Goal: Task Accomplishment & Management: Complete application form

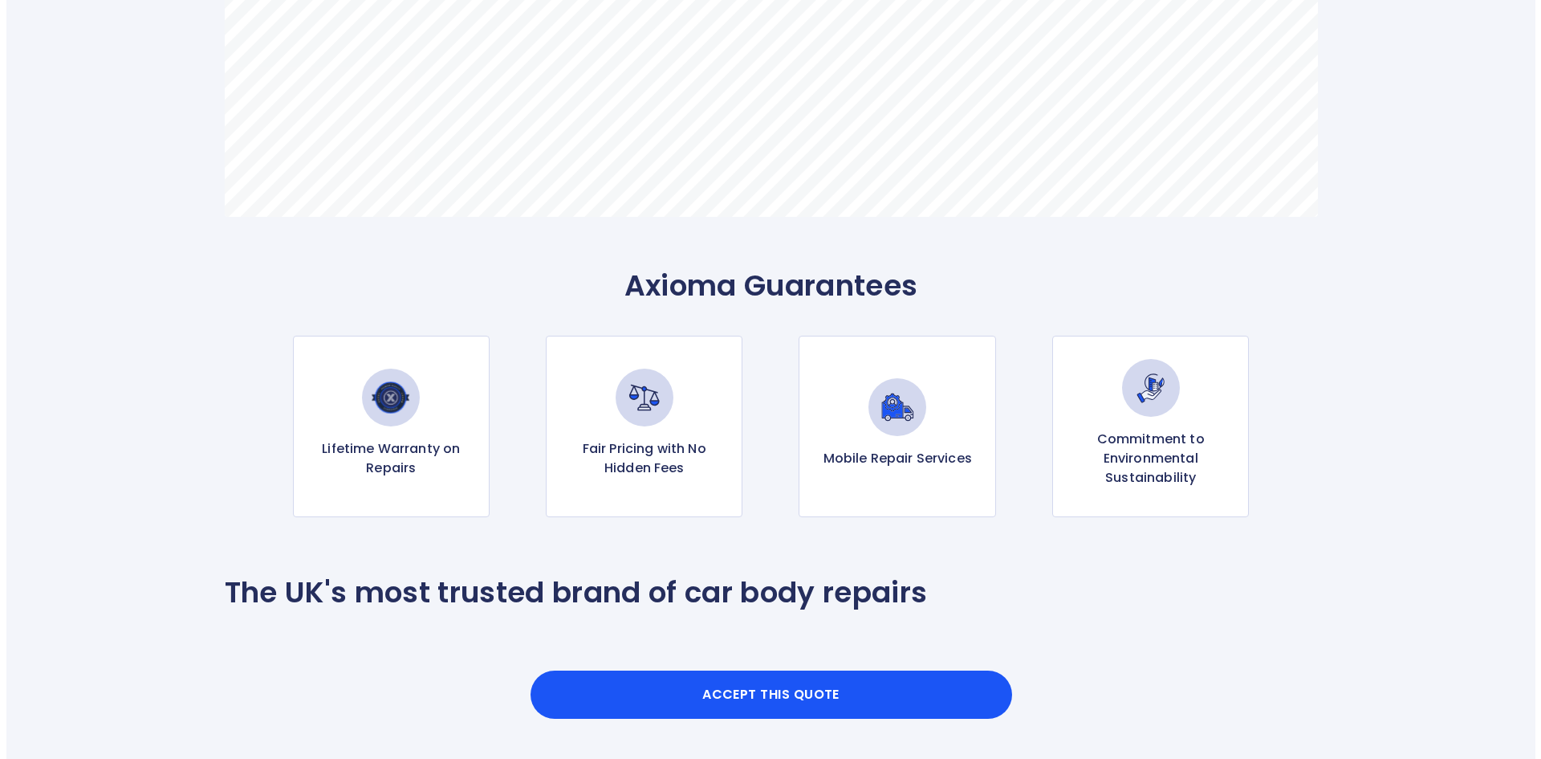
scroll to position [1365, 0]
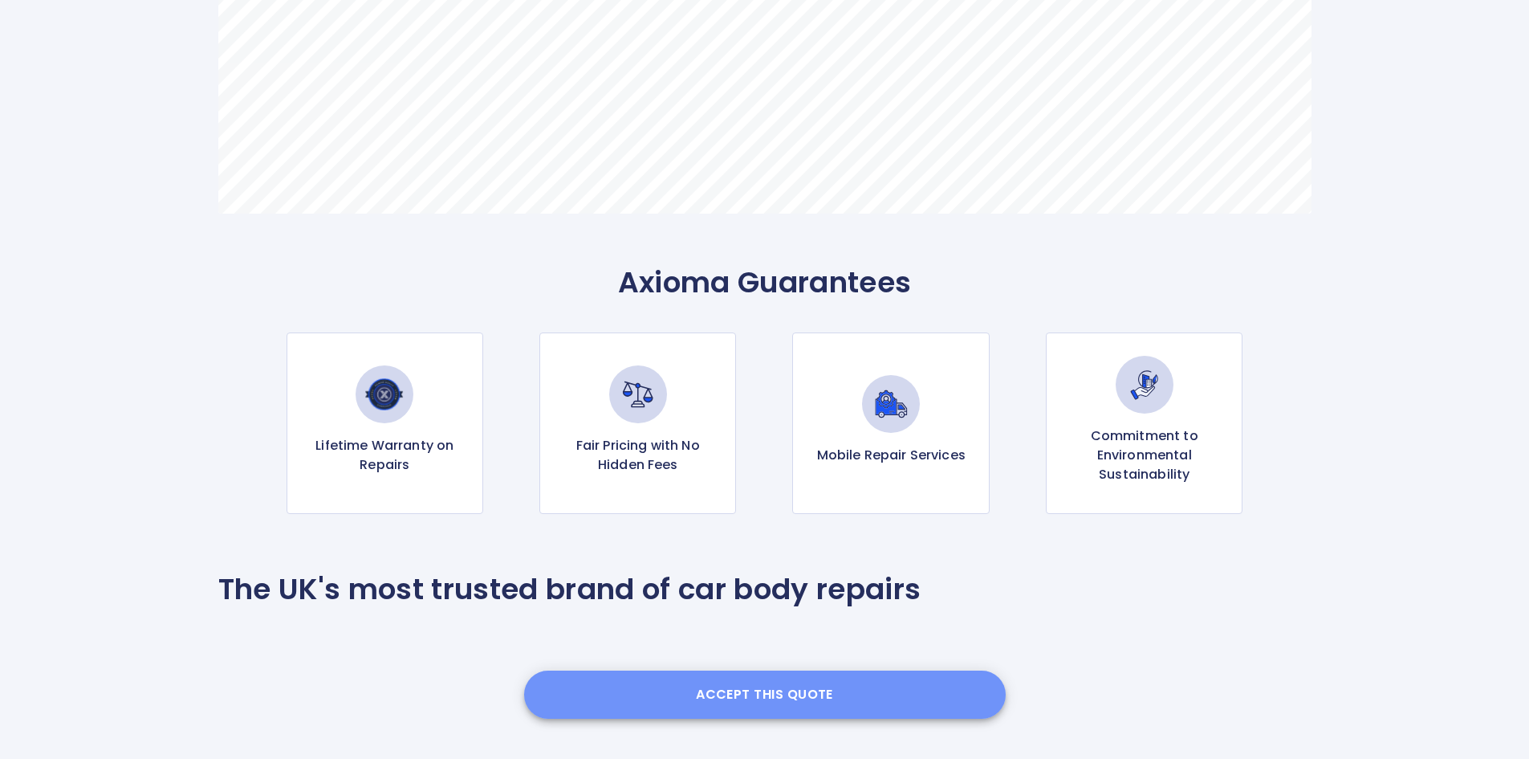
click at [804, 682] on button "Accept this Quote" at bounding box center [765, 694] width 482 height 48
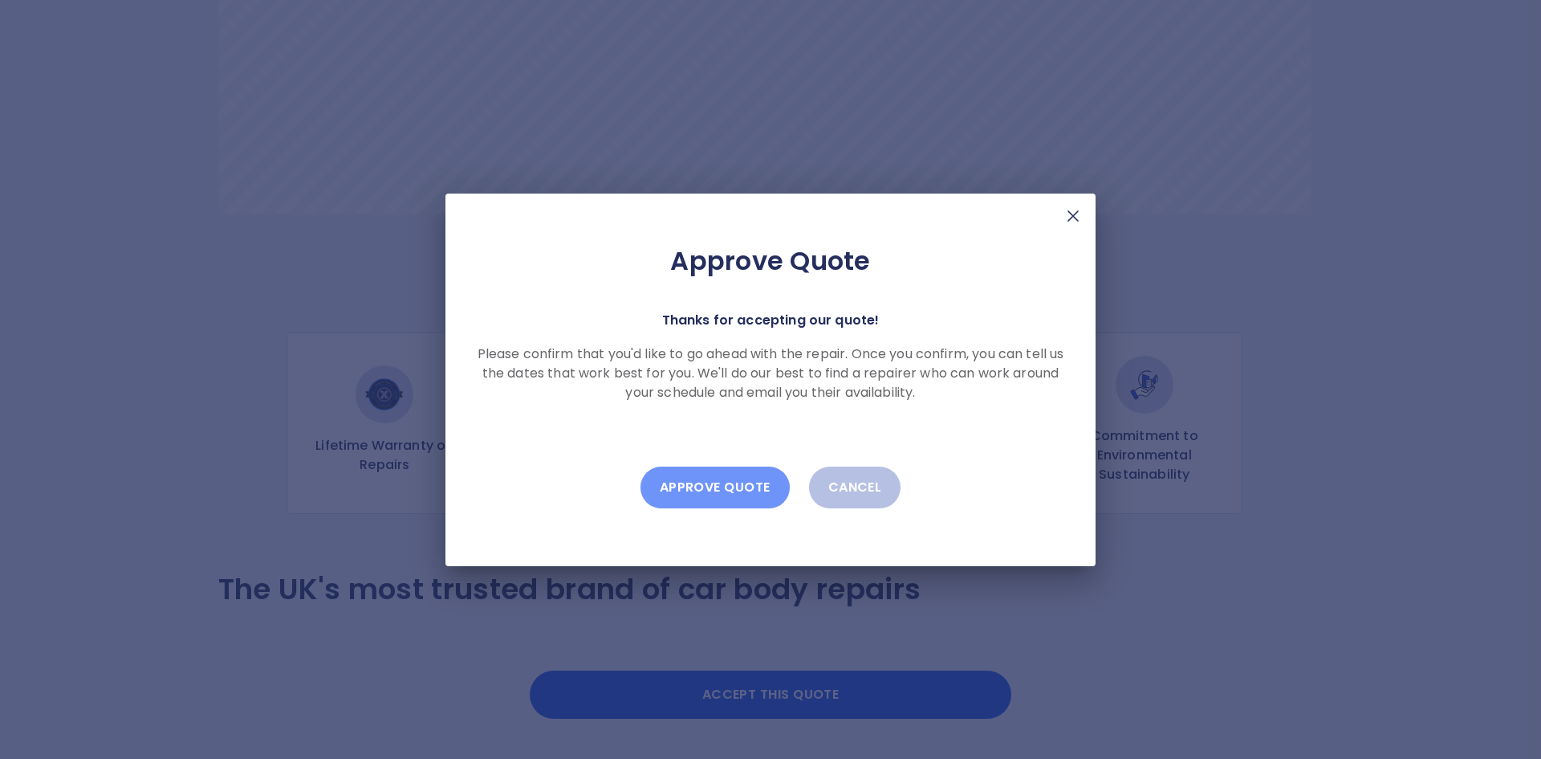
click at [735, 492] on button "Approve Quote" at bounding box center [715, 487] width 149 height 42
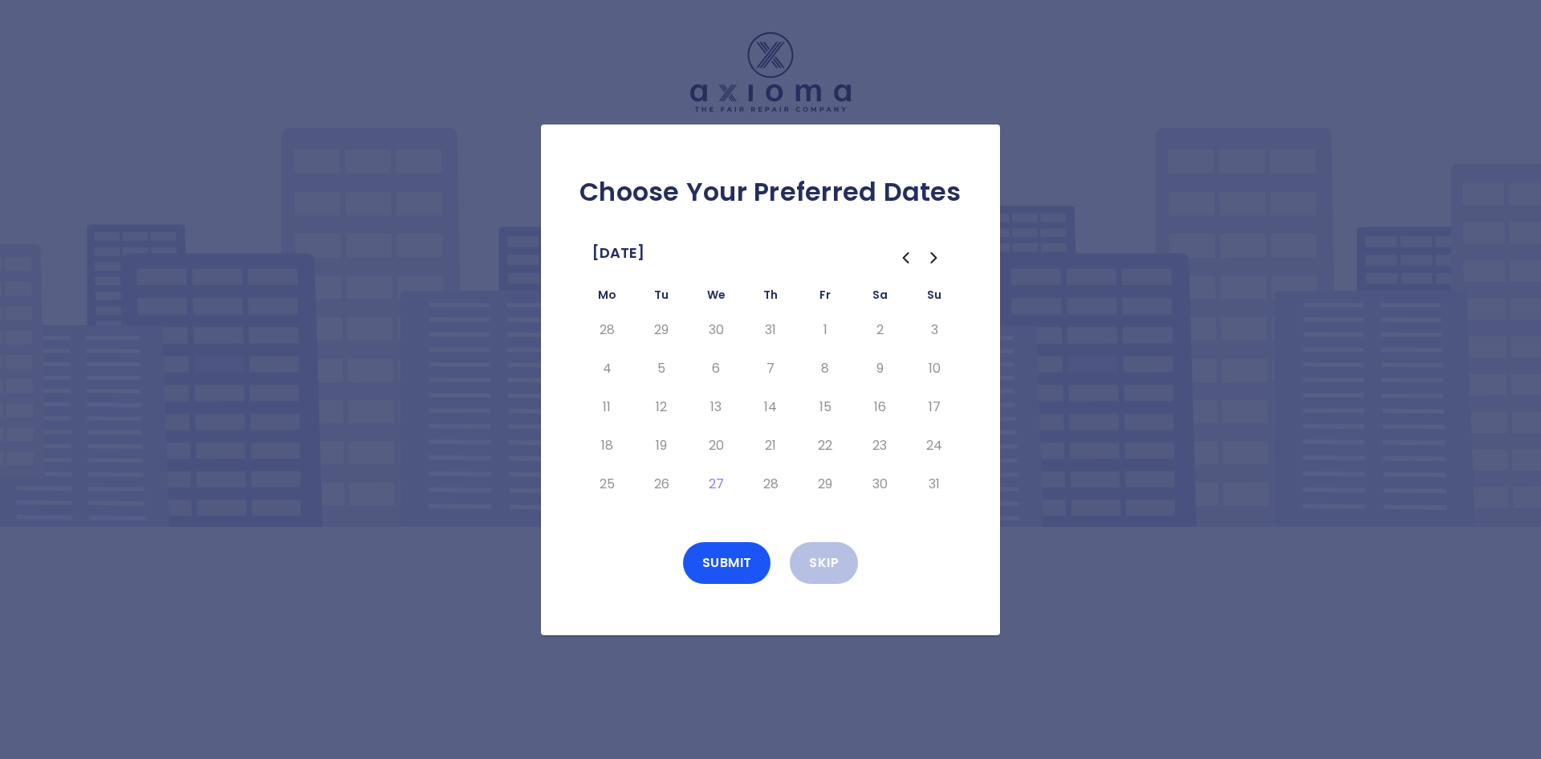
click at [939, 250] on icon "Go to the Next Month" at bounding box center [934, 257] width 19 height 19
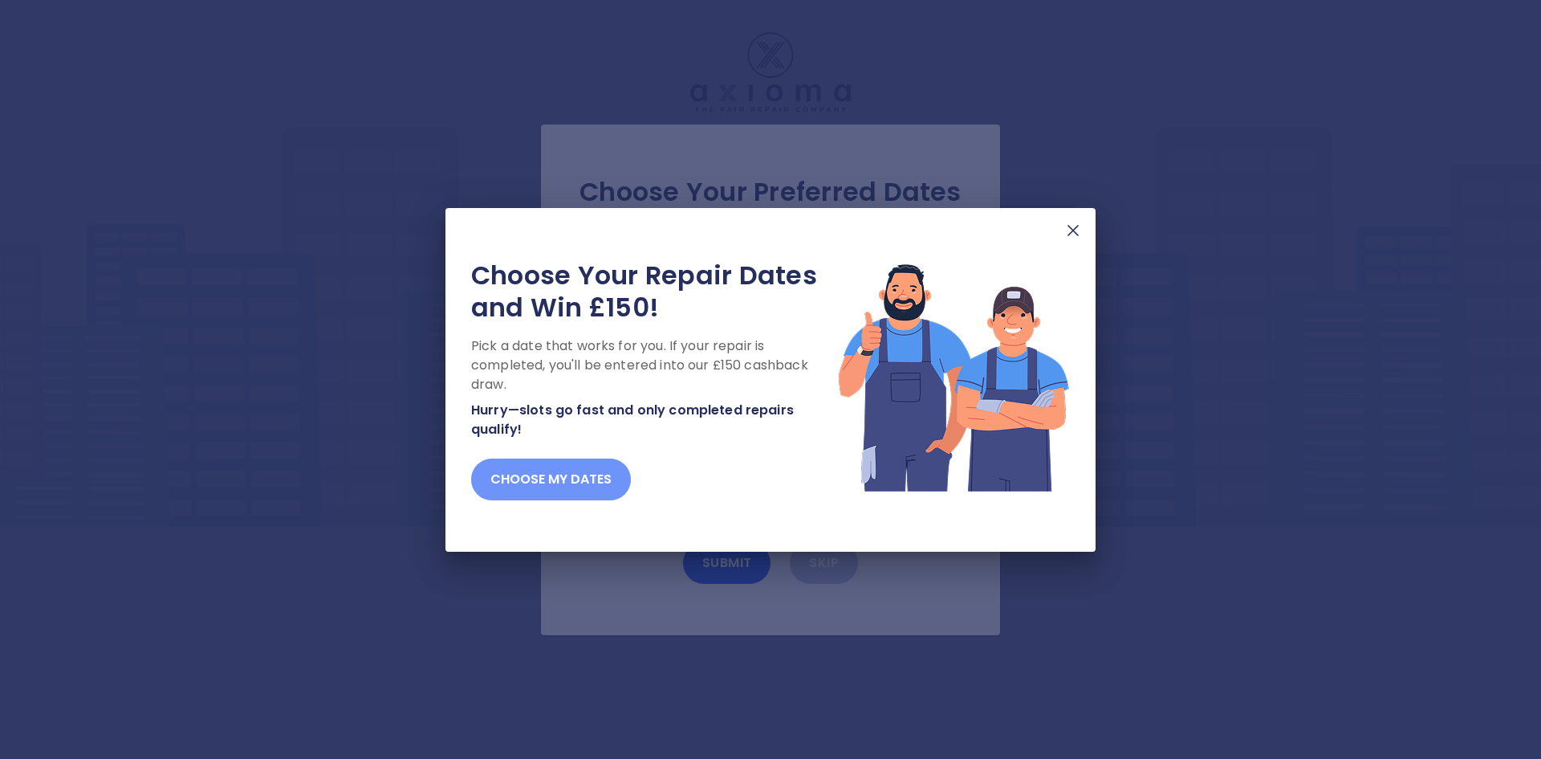
click at [565, 474] on button "Choose my dates" at bounding box center [551, 479] width 160 height 42
click at [544, 466] on button "Choose my dates" at bounding box center [551, 479] width 160 height 42
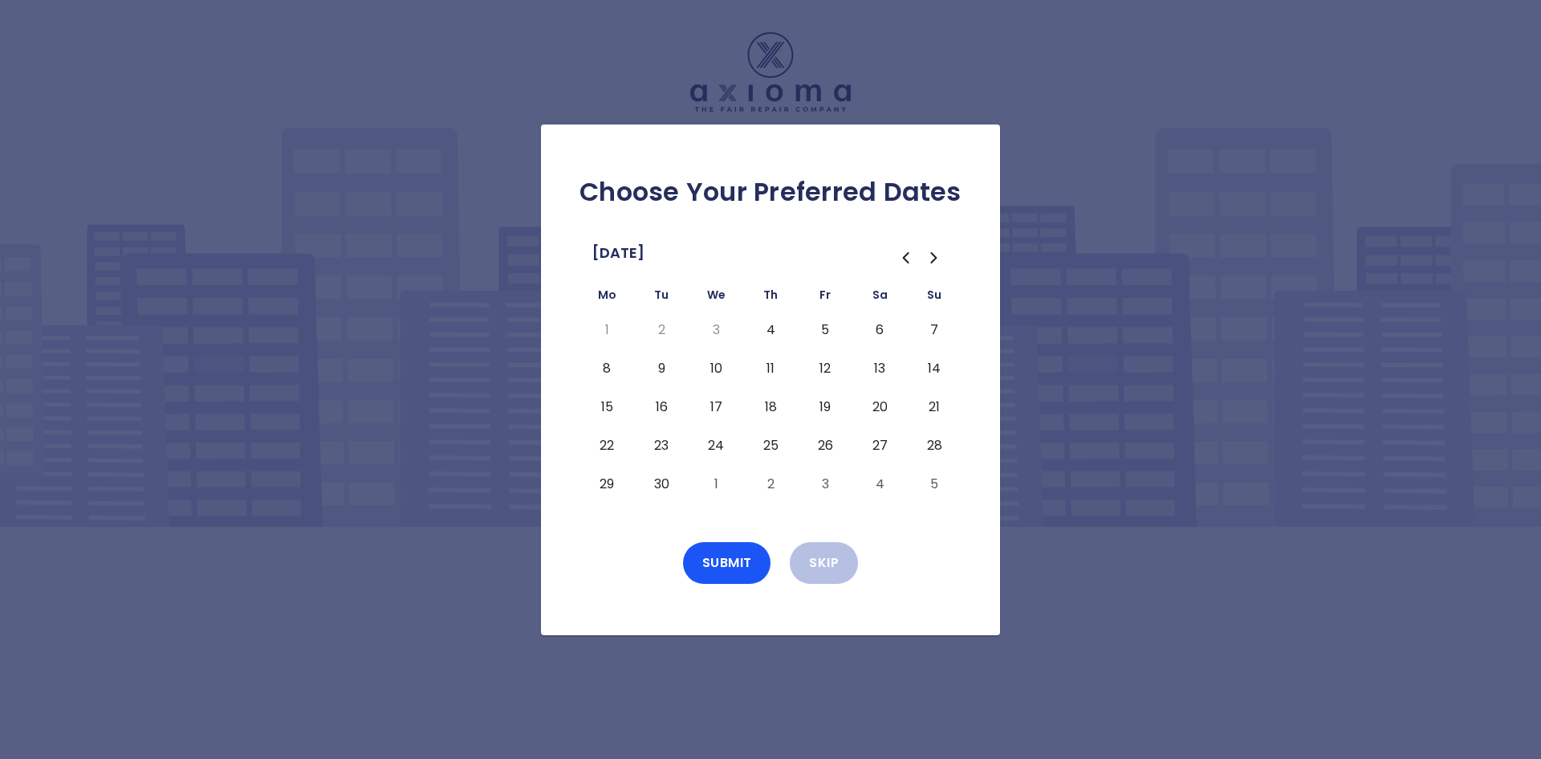
click at [885, 403] on button "20" at bounding box center [879, 407] width 29 height 26
click at [728, 568] on button "Submit" at bounding box center [727, 563] width 88 height 42
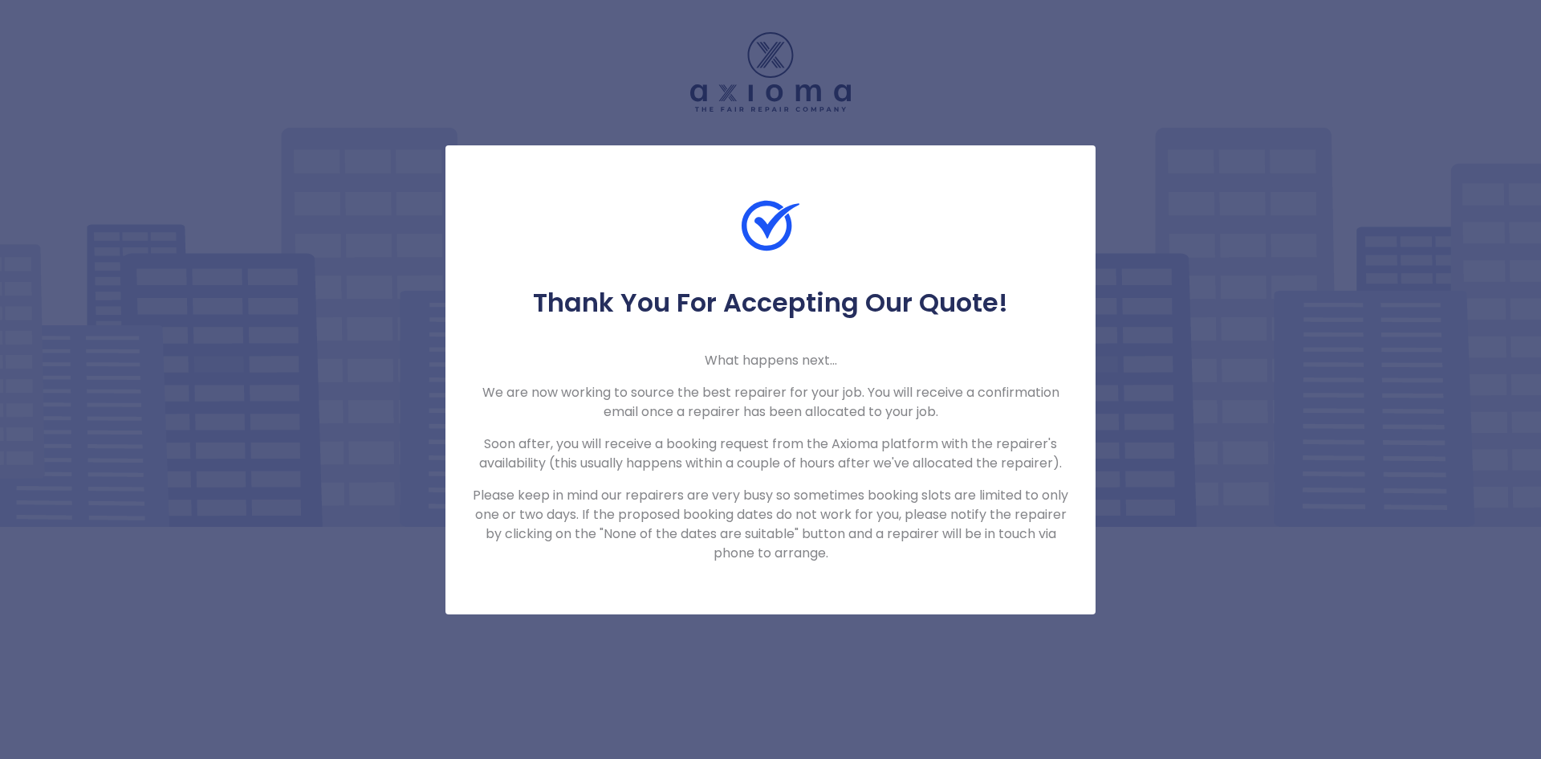
drag, startPoint x: 170, startPoint y: 119, endPoint x: 157, endPoint y: 86, distance: 35.3
click at [171, 118] on div "Thank You For Accepting Our Quote! What happens next... We are now working to s…" at bounding box center [770, 379] width 1541 height 759
